Goal: Obtain resource: Obtain resource

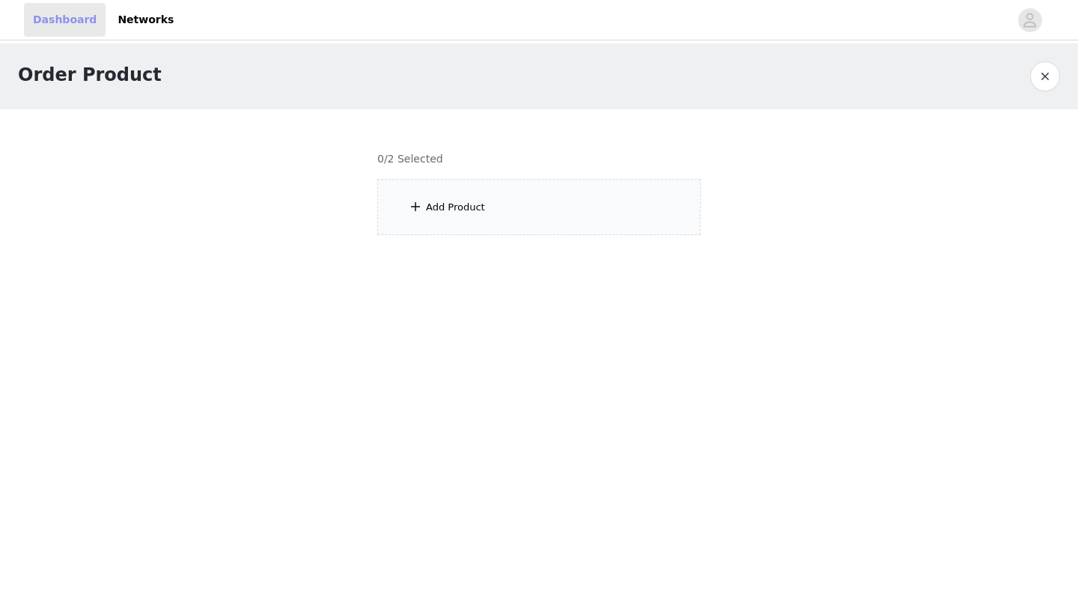
click at [62, 25] on link "Dashboard" at bounding box center [65, 20] width 82 height 34
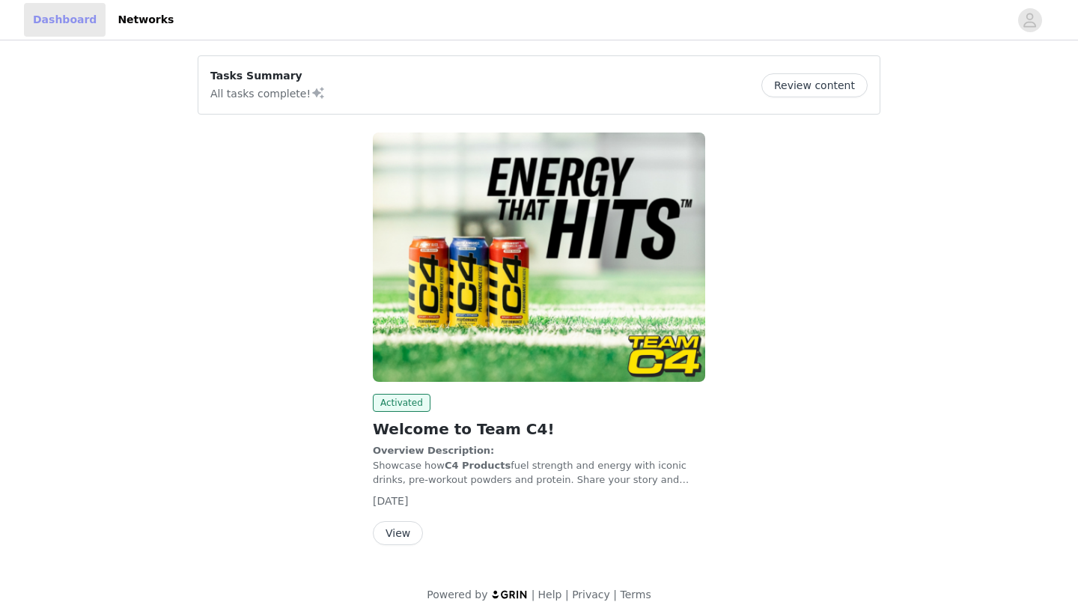
scroll to position [12, 0]
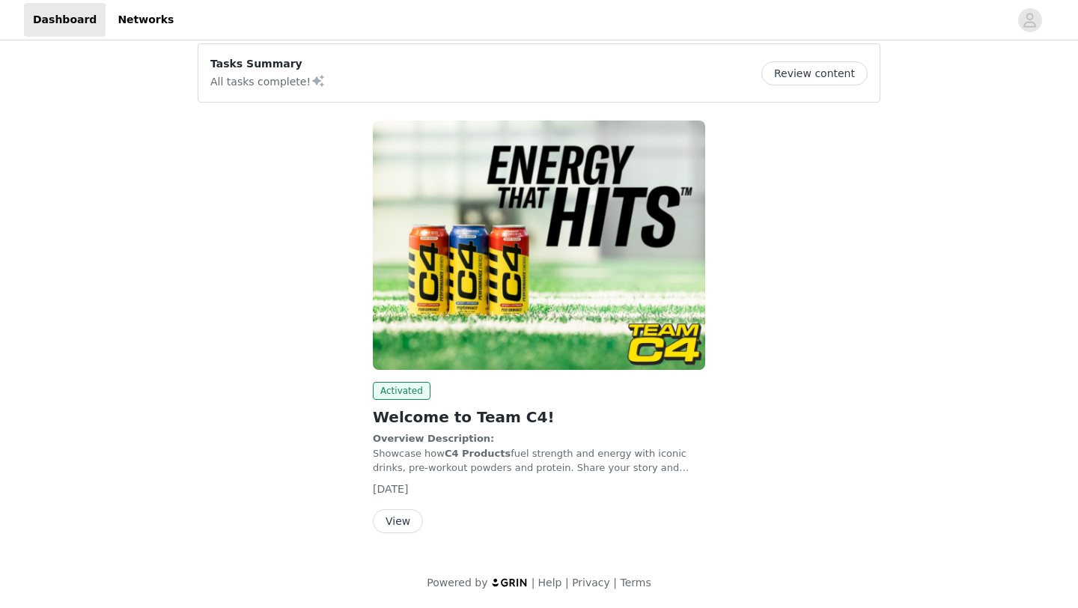
click at [404, 515] on button "View" at bounding box center [398, 521] width 50 height 24
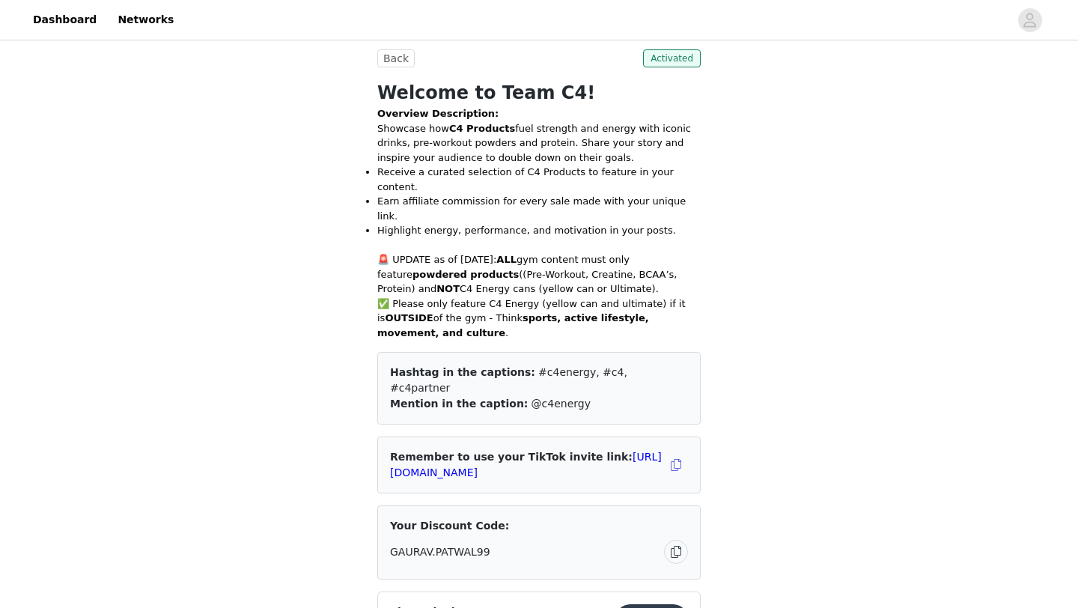
scroll to position [354, 0]
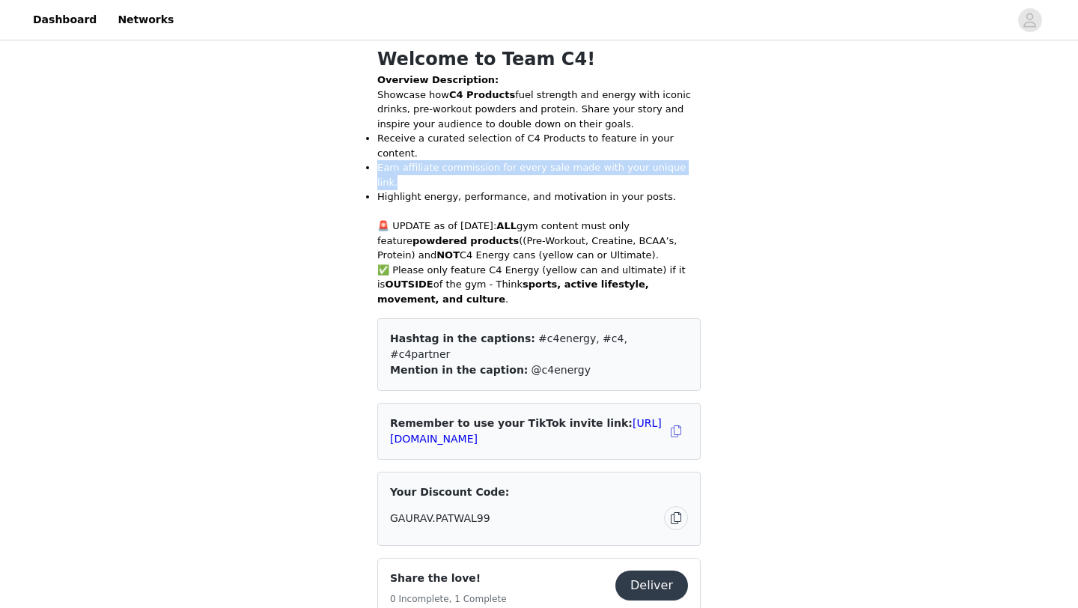
drag, startPoint x: 378, startPoint y: 153, endPoint x: 682, endPoint y: 148, distance: 303.9
click at [683, 160] on li "Earn affiliate commission for every sale made with your unique link." at bounding box center [538, 174] width 323 height 29
click at [700, 189] on li "Highlight energy, performance, and motivation in your posts." at bounding box center [538, 196] width 323 height 15
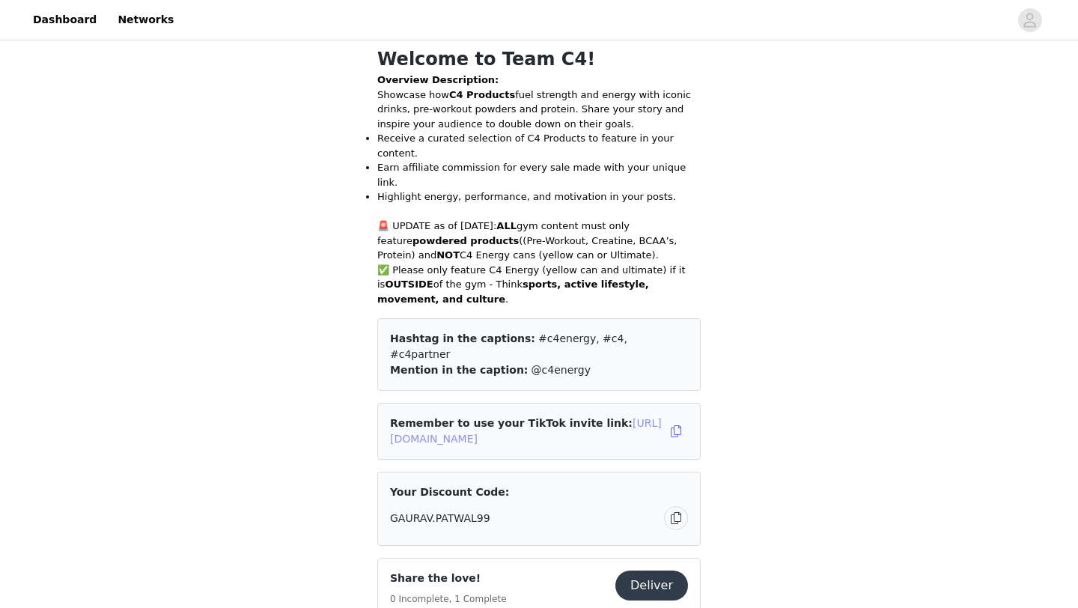
click at [572, 417] on link "[URL][DOMAIN_NAME]" at bounding box center [526, 431] width 272 height 28
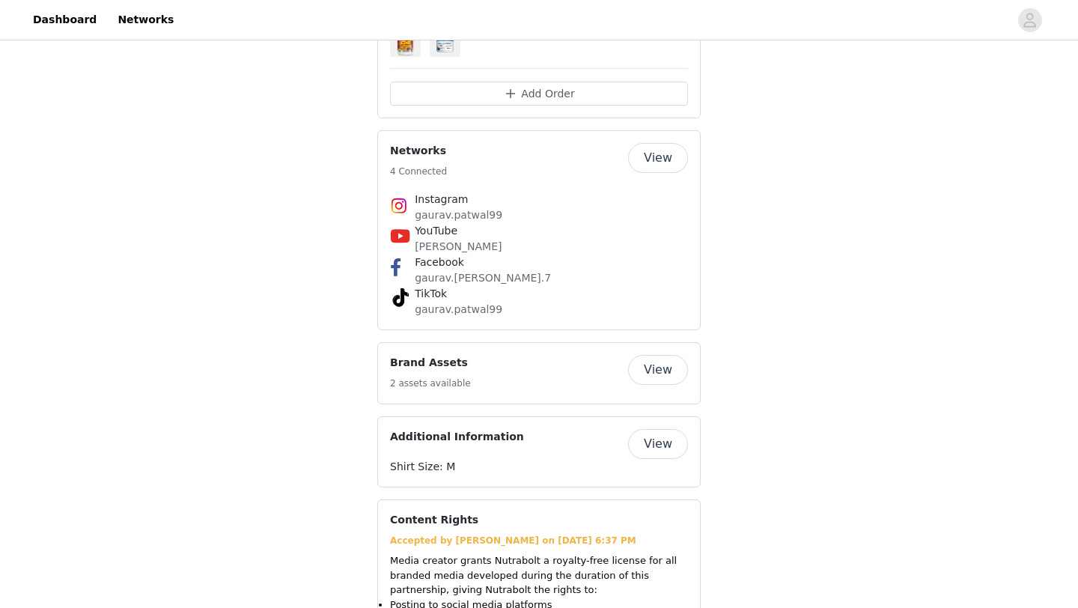
scroll to position [1448, 0]
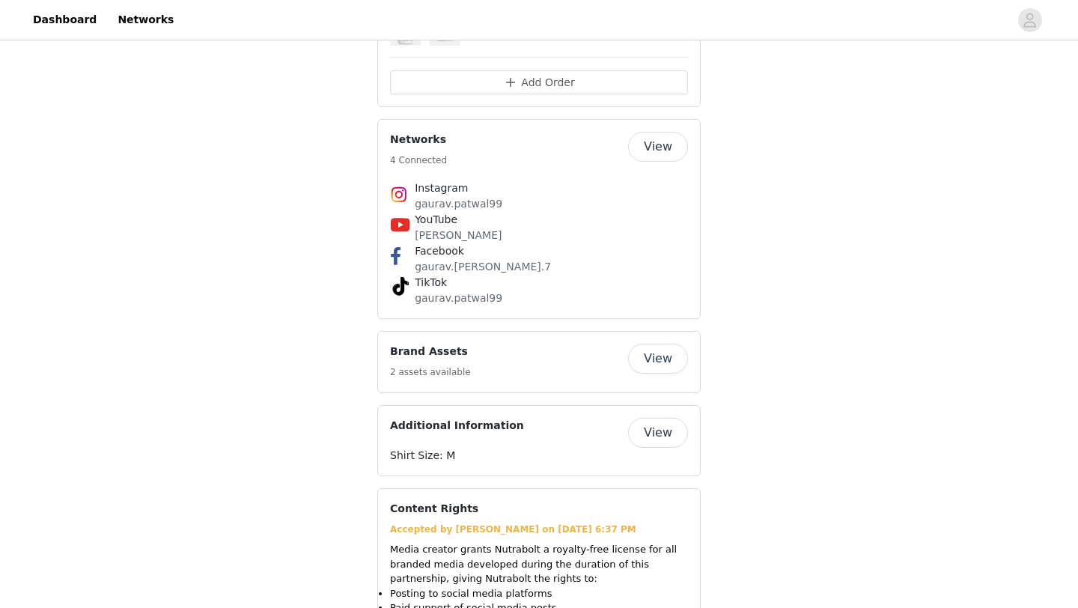
click at [658, 344] on button "View" at bounding box center [658, 359] width 60 height 30
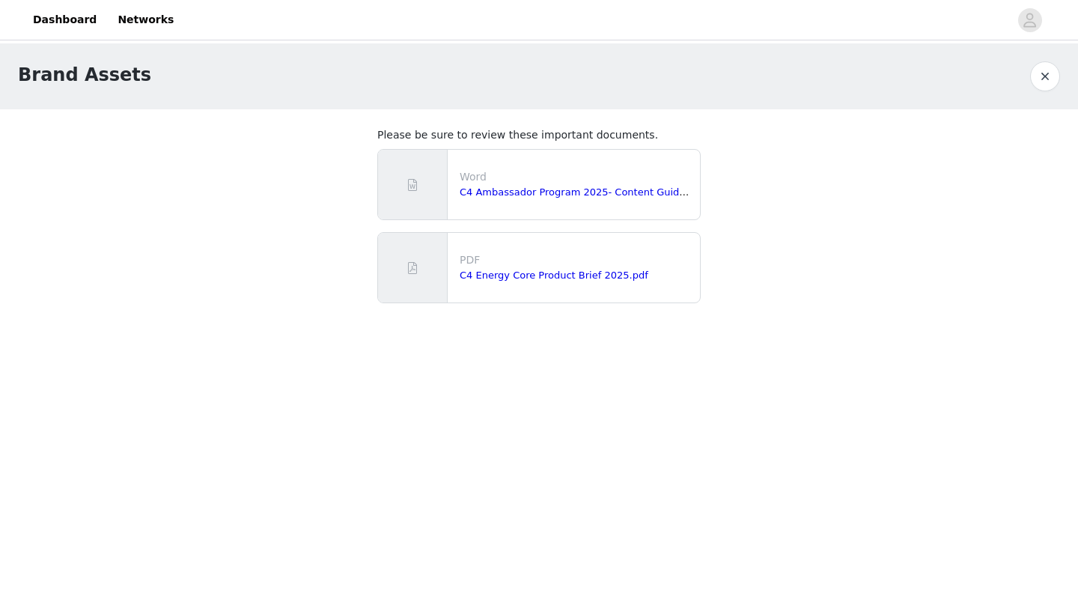
click at [506, 198] on div "C4 Ambassador Program 2025- Content Guidelines.docx" at bounding box center [577, 192] width 234 height 15
click at [507, 196] on link "C4 Ambassador Program 2025- Content Guidelines.docx" at bounding box center [597, 191] width 275 height 11
click at [490, 272] on link "C4 Energy Core Product Brief 2025.pdf" at bounding box center [554, 274] width 189 height 11
click at [205, 43] on div "Brand Assets" at bounding box center [539, 76] width 1078 height 66
click at [1036, 70] on button "button" at bounding box center [1045, 76] width 30 height 30
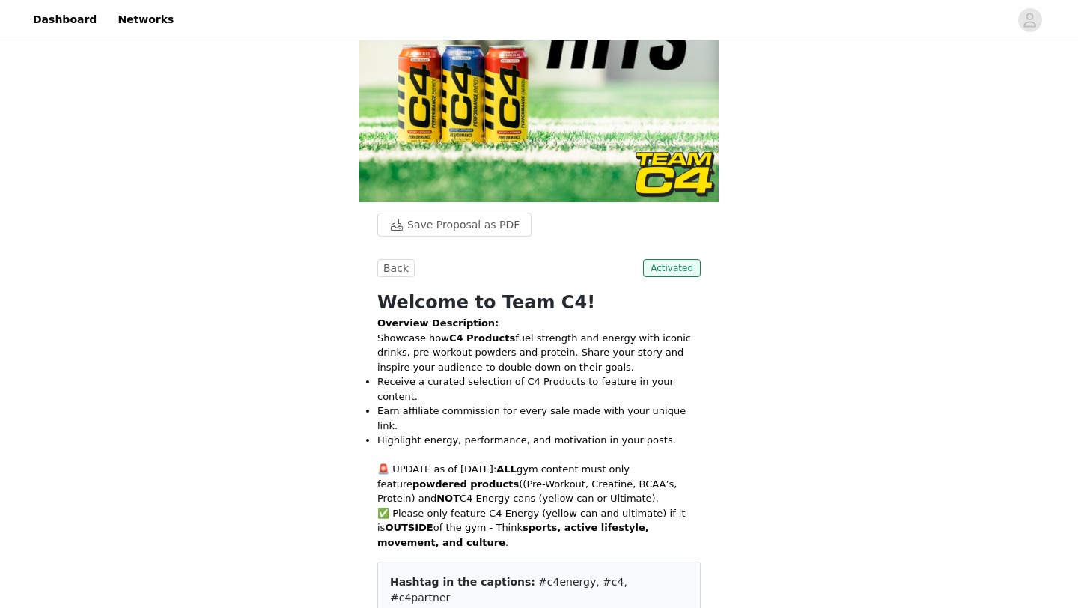
scroll to position [112, 0]
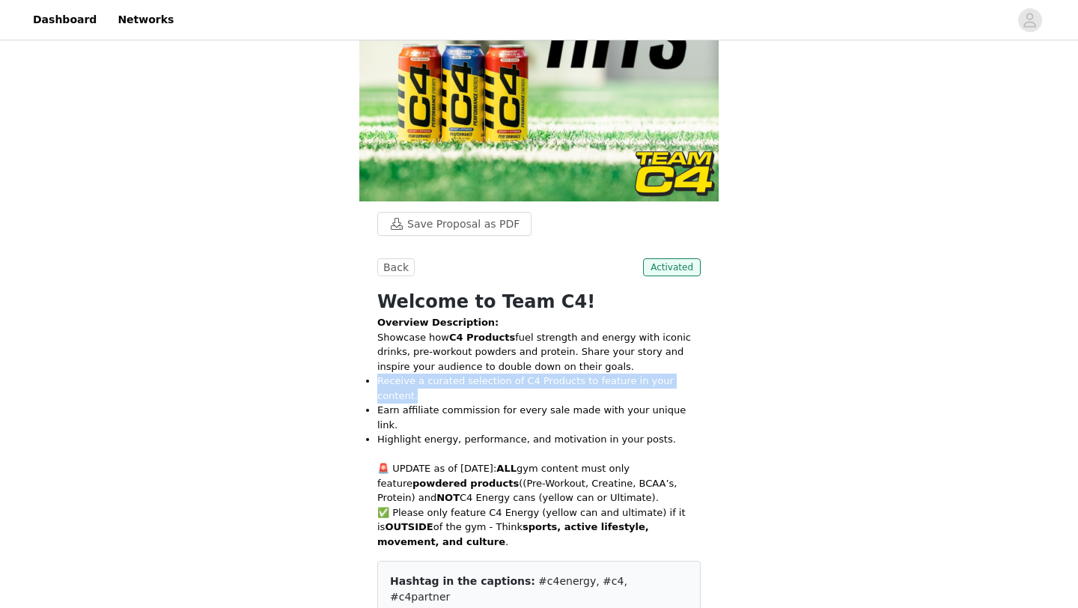
drag, startPoint x: 379, startPoint y: 382, endPoint x: 696, endPoint y: 379, distance: 316.6
click at [696, 379] on li "Receive a curated selection of C4 Products to feature in your content." at bounding box center [538, 387] width 323 height 29
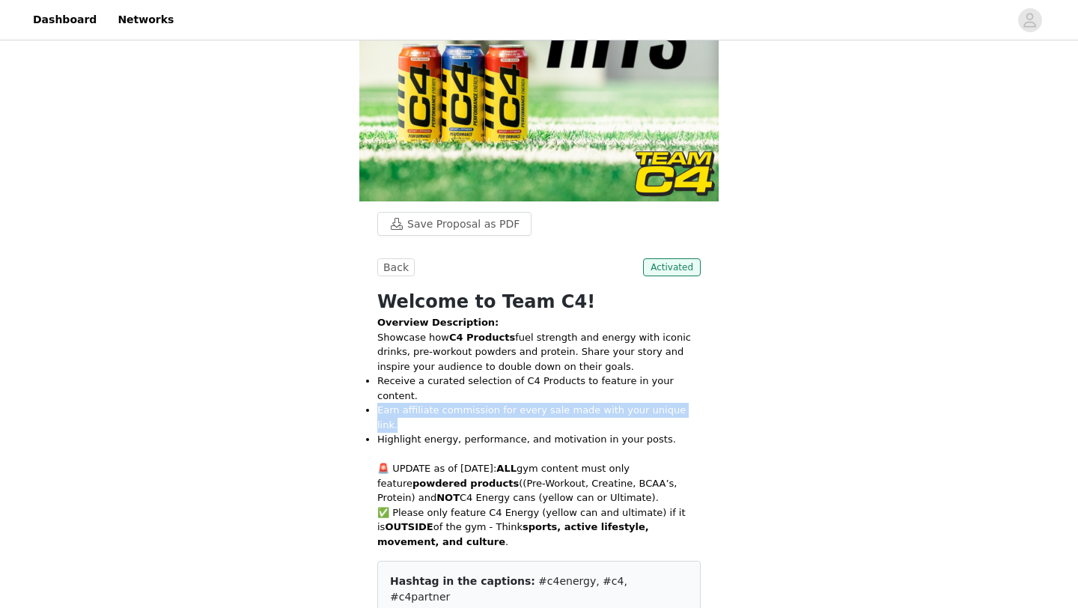
drag, startPoint x: 373, startPoint y: 397, endPoint x: 694, endPoint y: 394, distance: 321.1
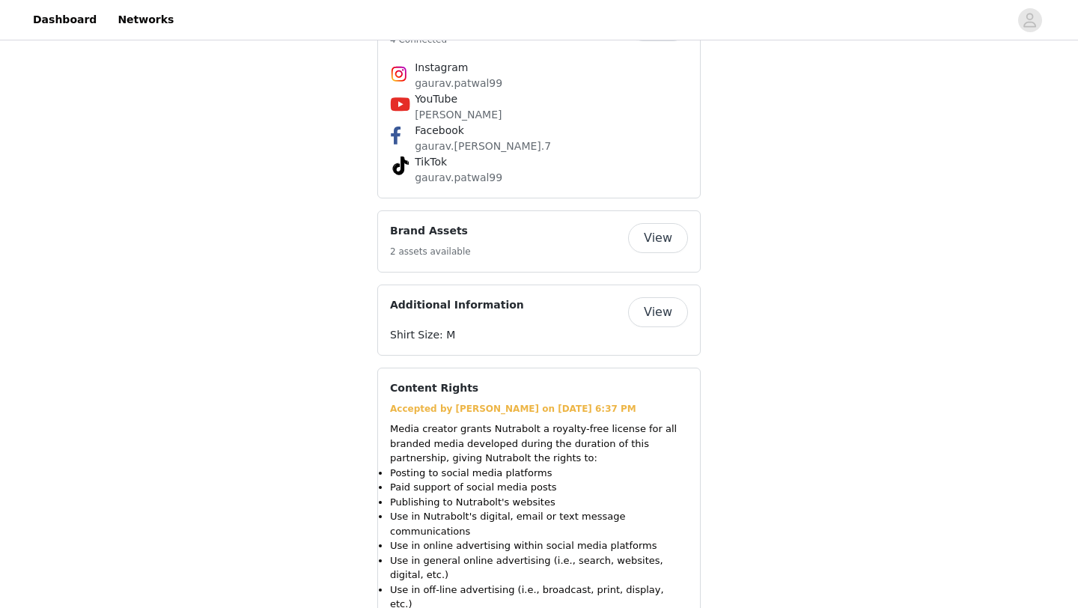
scroll to position [1610, 0]
